Goal: Transaction & Acquisition: Book appointment/travel/reservation

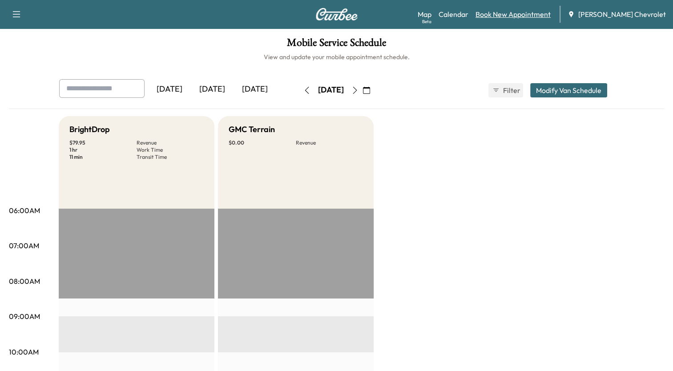
click at [520, 16] on link "Book New Appointment" at bounding box center [512, 14] width 75 height 11
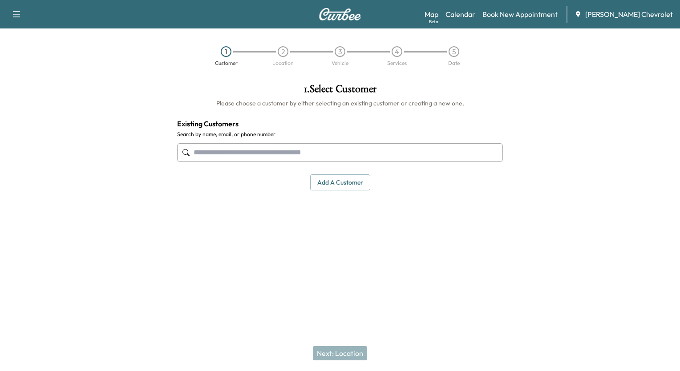
click at [371, 147] on input "text" at bounding box center [340, 152] width 326 height 19
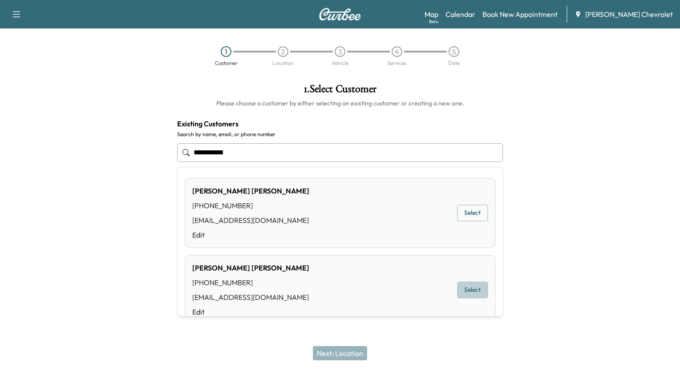
click at [465, 289] on button "Select" at bounding box center [472, 290] width 31 height 16
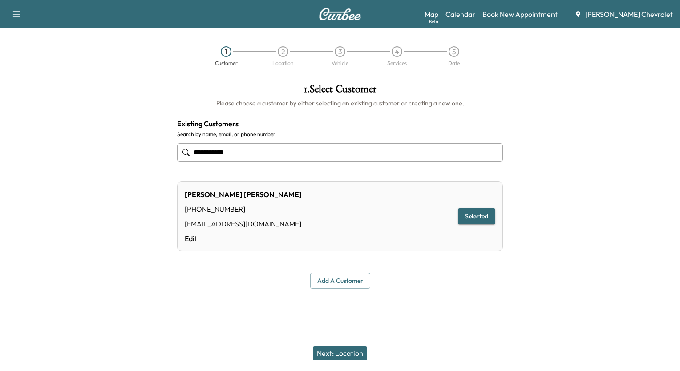
type input "**********"
click at [343, 355] on button "Next: Location" at bounding box center [340, 353] width 54 height 14
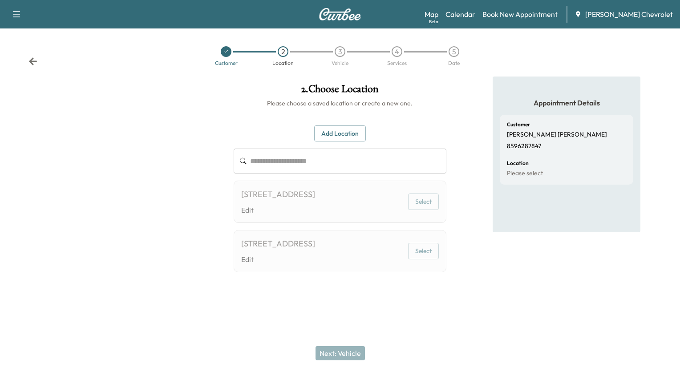
click at [315, 201] on div "[STREET_ADDRESS]" at bounding box center [278, 194] width 74 height 12
click at [420, 210] on button "Select" at bounding box center [423, 201] width 31 height 16
click at [426, 259] on button "Select" at bounding box center [423, 251] width 31 height 16
click at [315, 265] on link "Edit" at bounding box center [278, 259] width 74 height 11
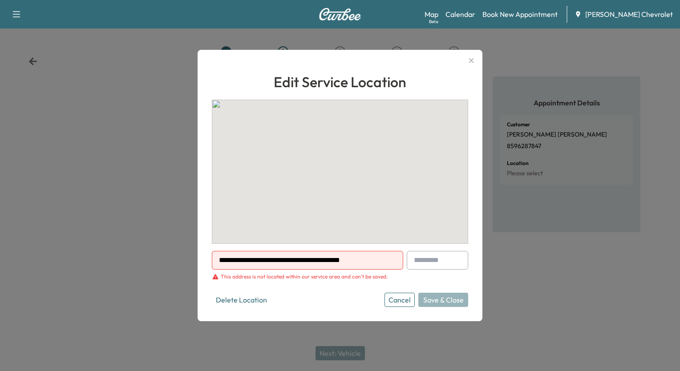
click at [329, 210] on div "To activate drag with keyboard, press Alt + Enter. Once in keyboard drag state,…" at bounding box center [340, 172] width 256 height 144
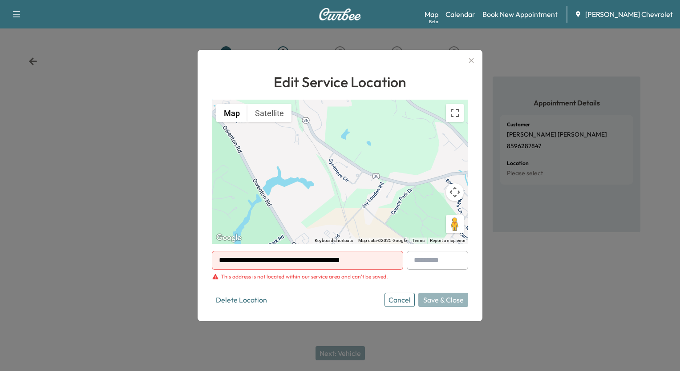
click at [471, 63] on icon "button" at bounding box center [471, 60] width 11 height 11
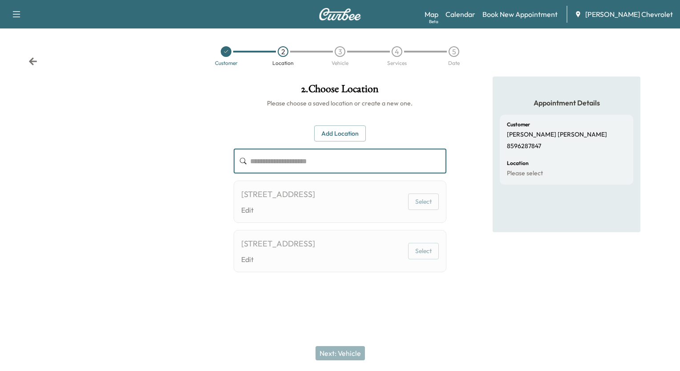
click at [318, 169] on input "text" at bounding box center [348, 161] width 196 height 25
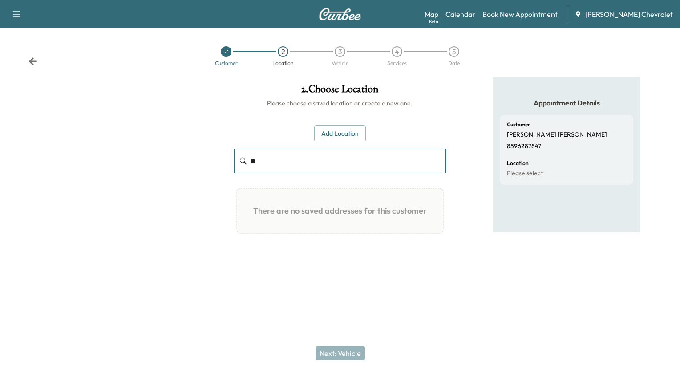
type input "*"
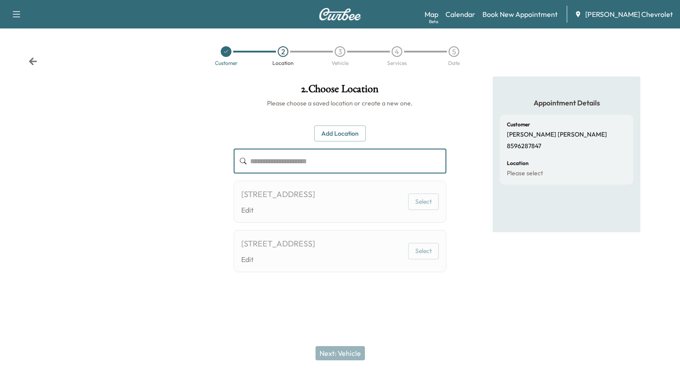
click at [347, 136] on button "Add Location" at bounding box center [340, 133] width 52 height 16
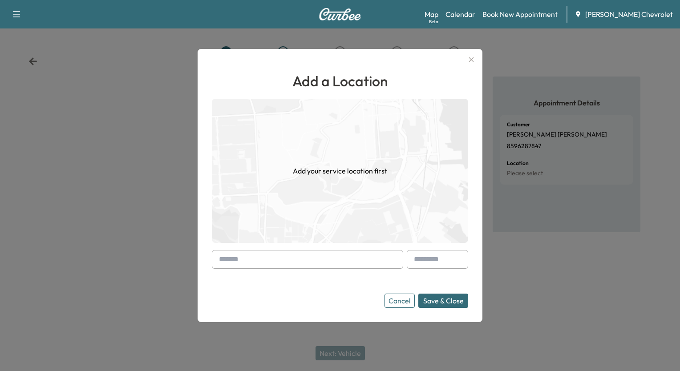
click at [356, 261] on input "text" at bounding box center [307, 259] width 191 height 19
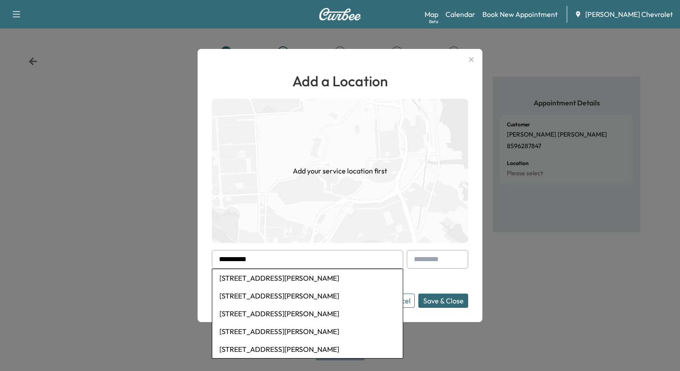
click at [346, 280] on li "[STREET_ADDRESS][PERSON_NAME]" at bounding box center [307, 278] width 190 height 18
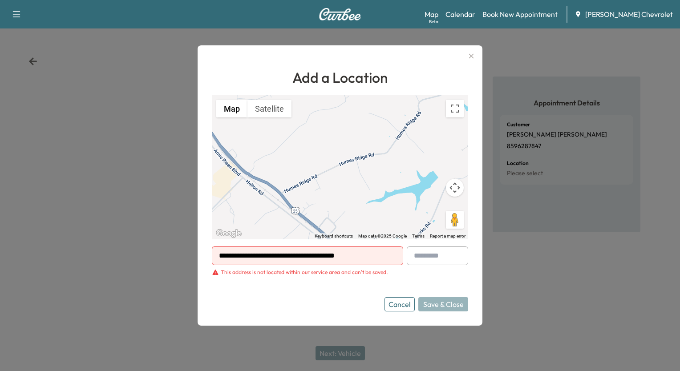
click at [388, 258] on input "**********" at bounding box center [307, 255] width 191 height 19
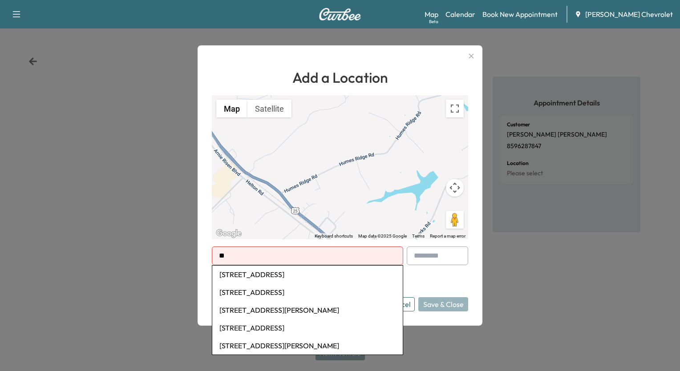
type input "*"
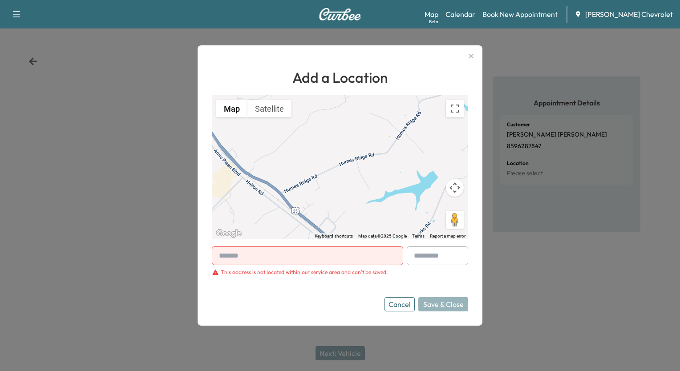
click at [468, 57] on icon "button" at bounding box center [471, 56] width 11 height 11
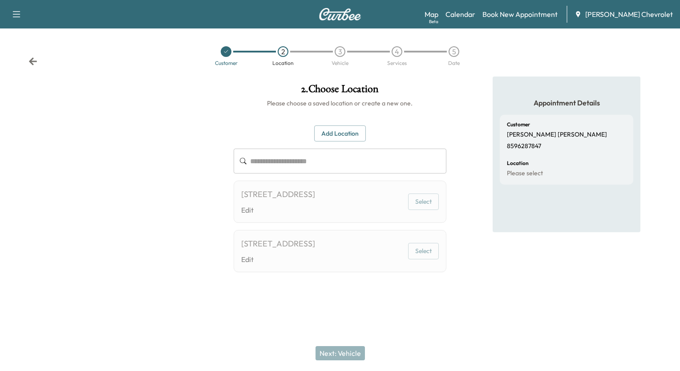
click at [354, 167] on input "text" at bounding box center [348, 161] width 196 height 25
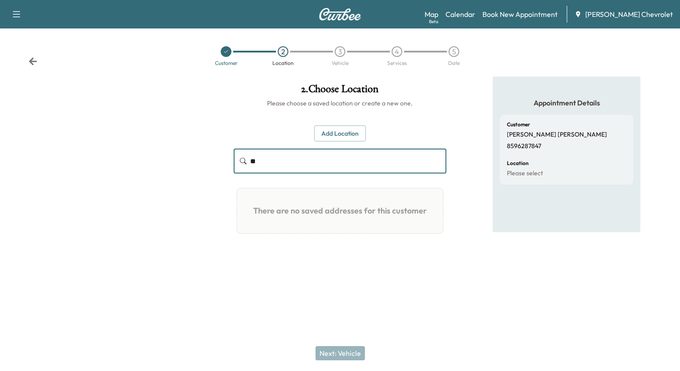
type input "*"
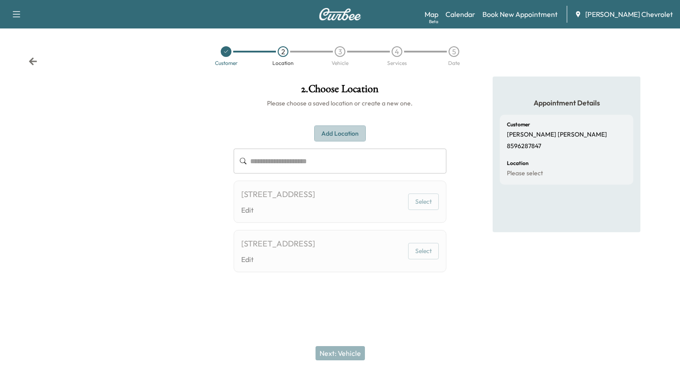
click at [351, 133] on button "Add Location" at bounding box center [340, 133] width 52 height 16
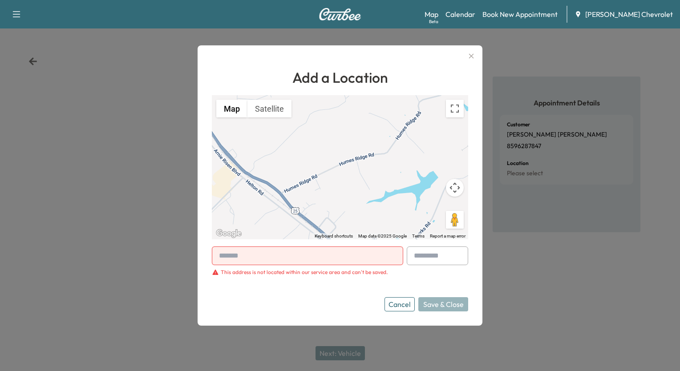
click at [369, 253] on input "text" at bounding box center [307, 255] width 191 height 19
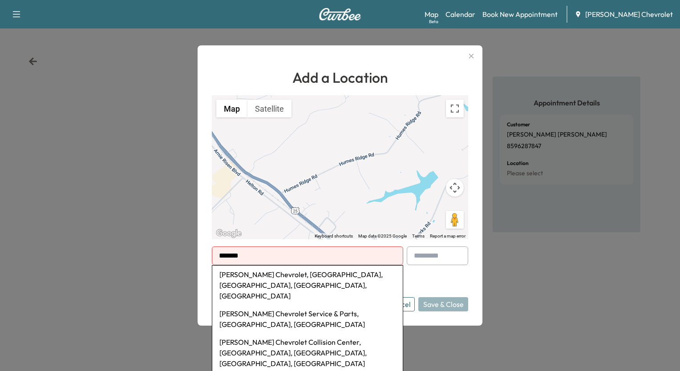
click at [274, 335] on li "[PERSON_NAME] Chevrolet Collision Center, [GEOGRAPHIC_DATA], [GEOGRAPHIC_DATA],…" at bounding box center [307, 352] width 190 height 39
type input "**********"
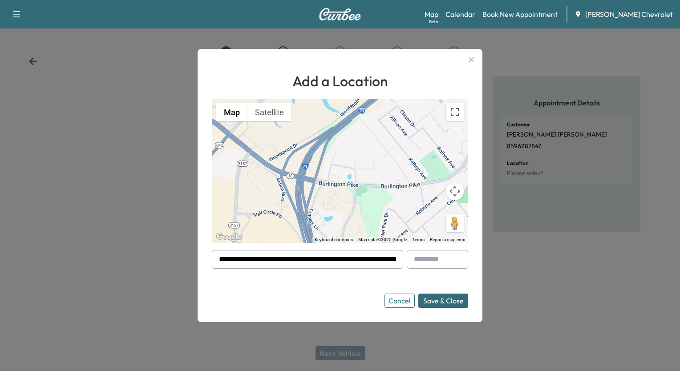
click at [442, 304] on button "Save & Close" at bounding box center [443, 301] width 50 height 14
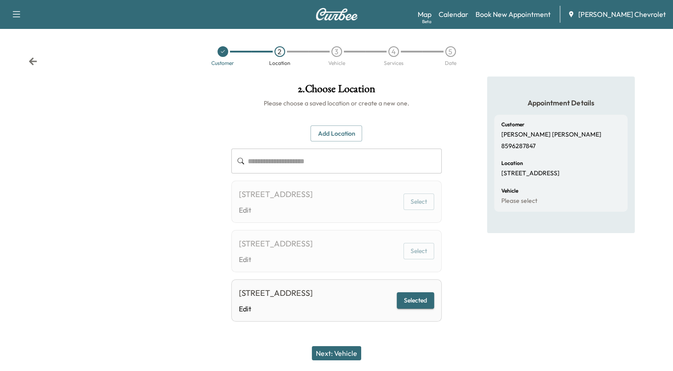
click at [350, 356] on button "Next: Vehicle" at bounding box center [336, 353] width 49 height 14
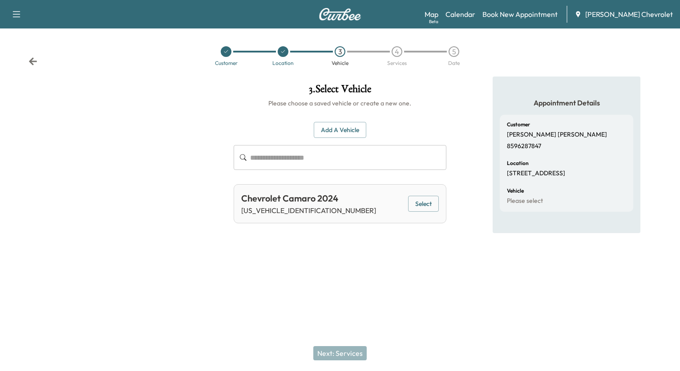
click at [414, 207] on button "Select" at bounding box center [423, 204] width 31 height 16
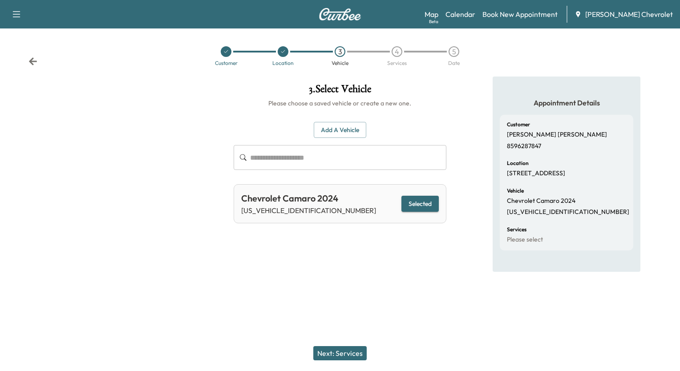
click at [345, 352] on button "Next: Services" at bounding box center [339, 353] width 53 height 14
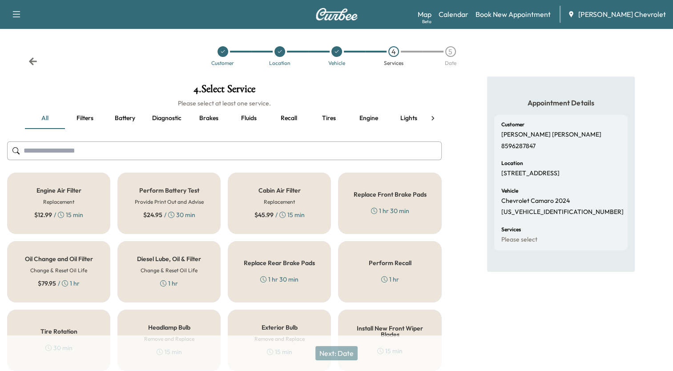
click at [65, 263] on div "Oil Change and Oil Filter Change & Reset Oil Life $ 79.95 / 1 hr" at bounding box center [58, 271] width 103 height 61
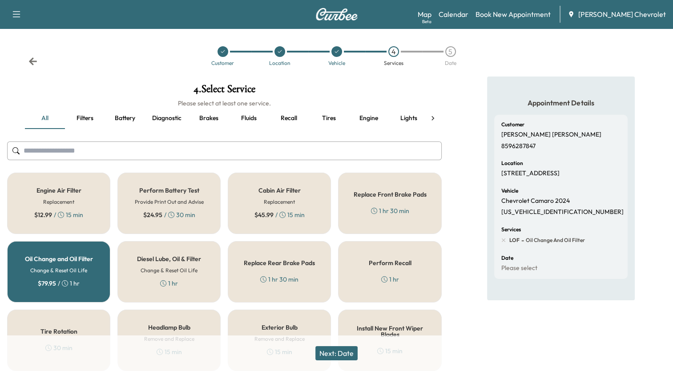
click at [338, 354] on button "Next: Date" at bounding box center [336, 353] width 42 height 14
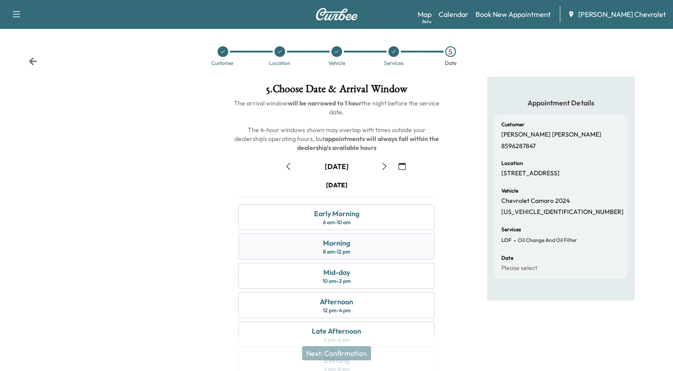
click at [343, 250] on div "8 am - 12 pm" at bounding box center [336, 251] width 27 height 7
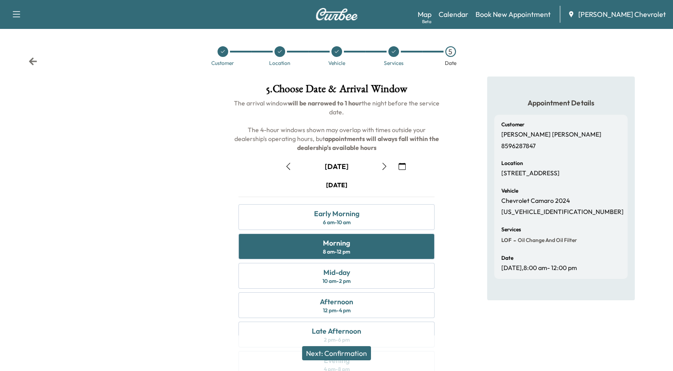
click at [352, 350] on button "Next: Confirmation" at bounding box center [336, 353] width 69 height 14
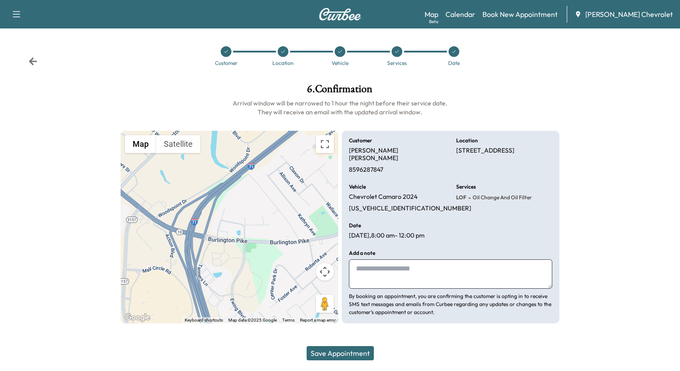
click at [28, 62] on icon at bounding box center [32, 61] width 9 height 9
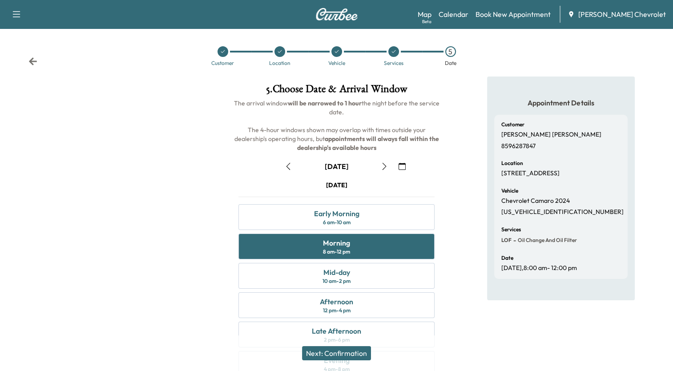
click at [402, 165] on icon "button" at bounding box center [401, 166] width 7 height 7
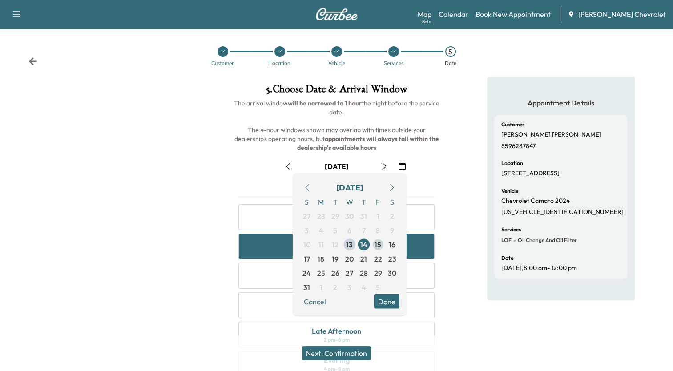
click at [378, 248] on span "15" at bounding box center [377, 244] width 7 height 11
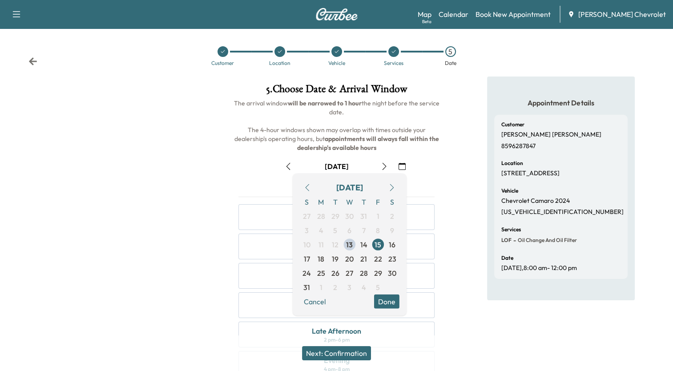
click at [386, 301] on button "Done" at bounding box center [386, 301] width 25 height 14
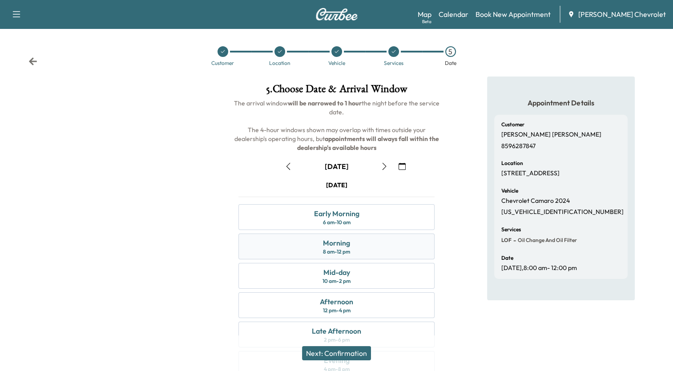
click at [345, 252] on div "8 am - 12 pm" at bounding box center [336, 251] width 27 height 7
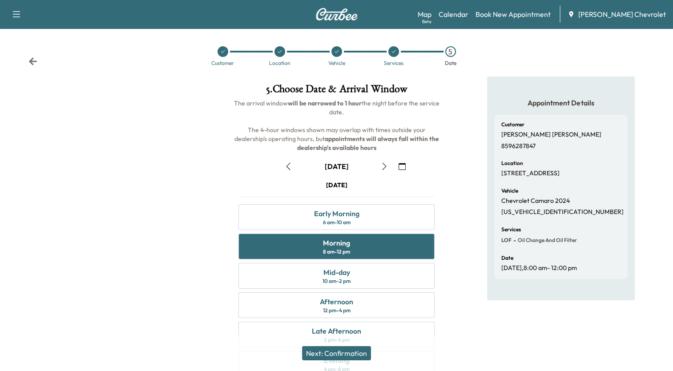
click at [350, 350] on button "Next: Confirmation" at bounding box center [336, 353] width 69 height 14
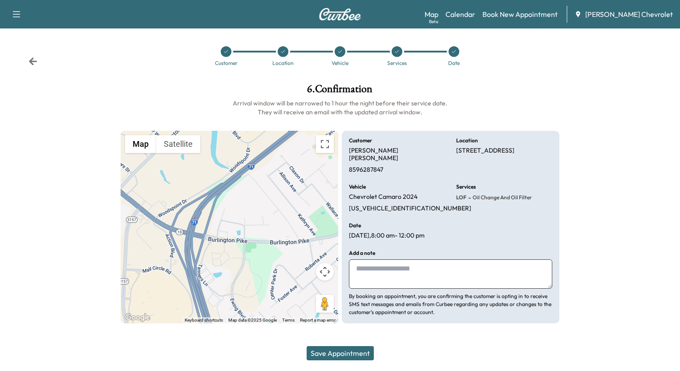
click at [367, 263] on textarea at bounding box center [450, 273] width 203 height 29
type textarea "**********"
click at [338, 352] on button "Save Appointment" at bounding box center [339, 353] width 67 height 14
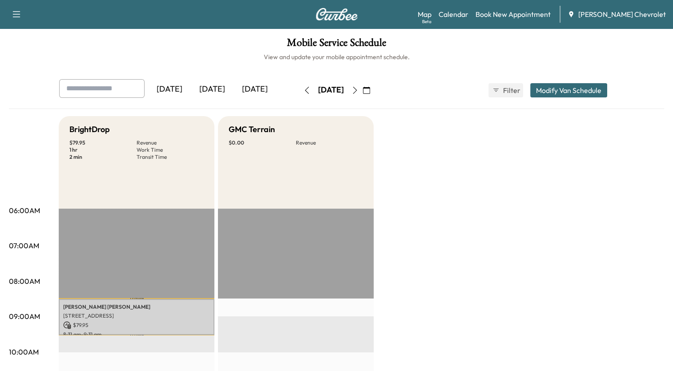
click at [303, 88] on icon "button" at bounding box center [306, 90] width 7 height 7
